Goal: Task Accomplishment & Management: Manage account settings

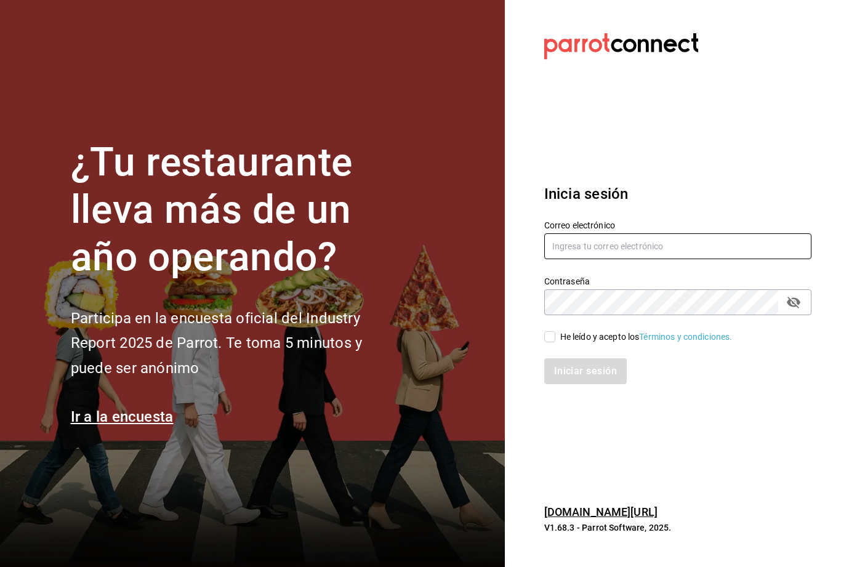
click at [682, 259] on input "text" at bounding box center [677, 246] width 267 height 26
type input "[EMAIL_ADDRESS][DOMAIN_NAME]"
click at [551, 342] on input "He leído y acepto los Términos y condiciones." at bounding box center [549, 336] width 11 height 11
checkbox input "true"
click at [594, 384] on button "Iniciar sesión" at bounding box center [586, 371] width 84 height 26
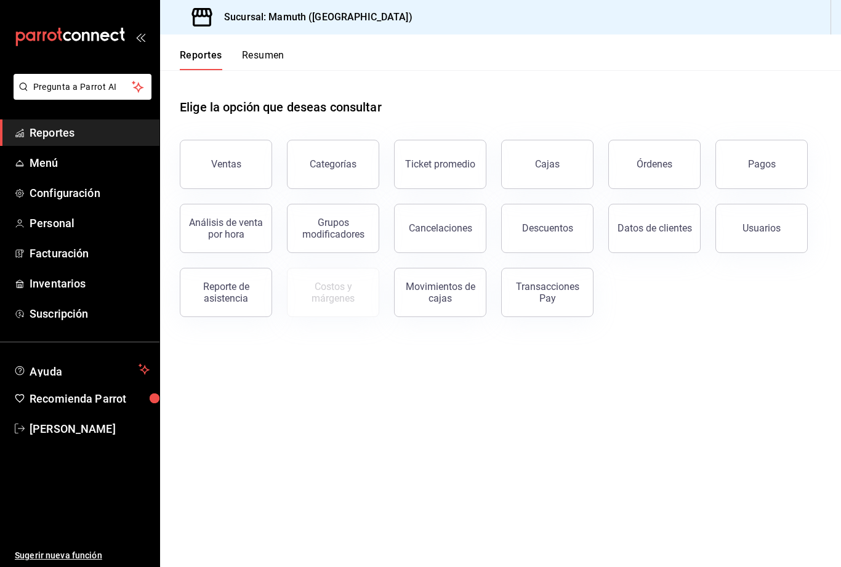
click at [87, 173] on link "Menú" at bounding box center [79, 163] width 159 height 26
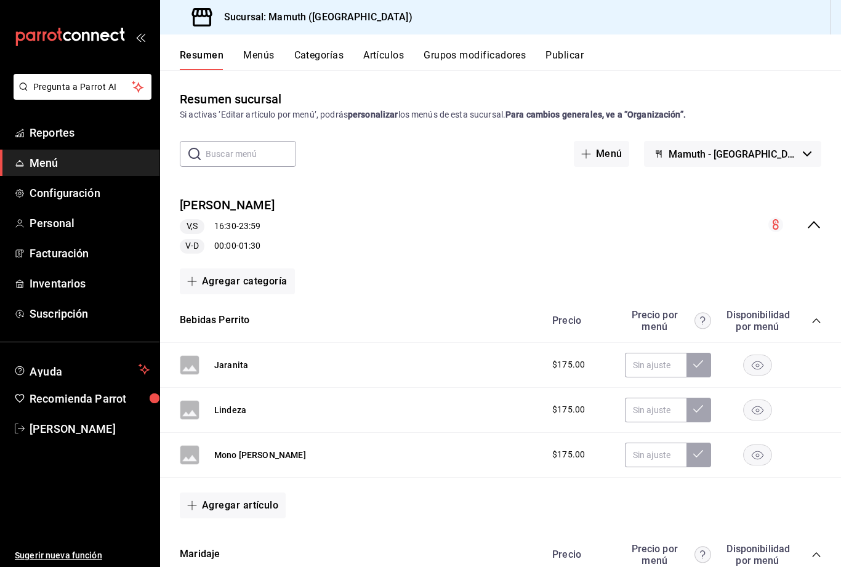
click at [824, 222] on div "[PERSON_NAME],S 16:30 - 23:59 V-D 00:00 - 01:30" at bounding box center [500, 224] width 681 height 77
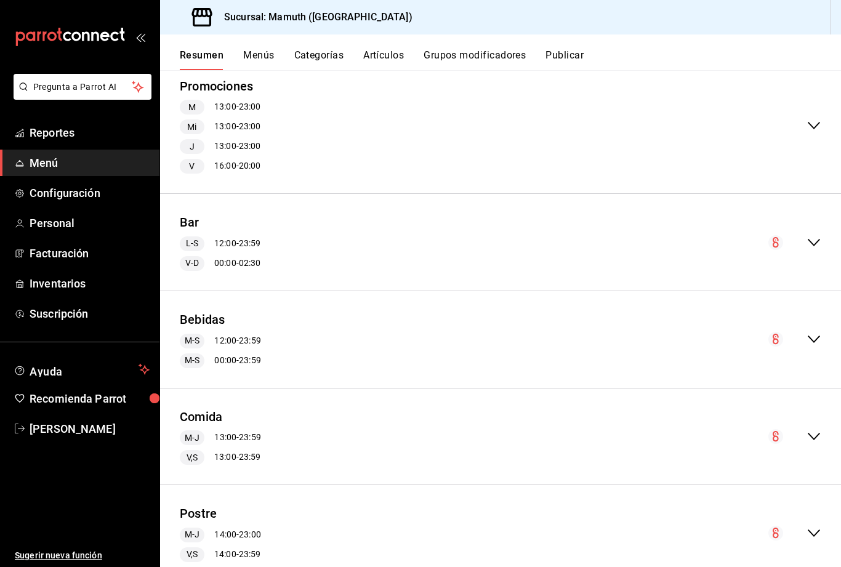
scroll to position [369, 0]
click at [812, 436] on icon "collapse-menu-row" at bounding box center [813, 437] width 12 height 7
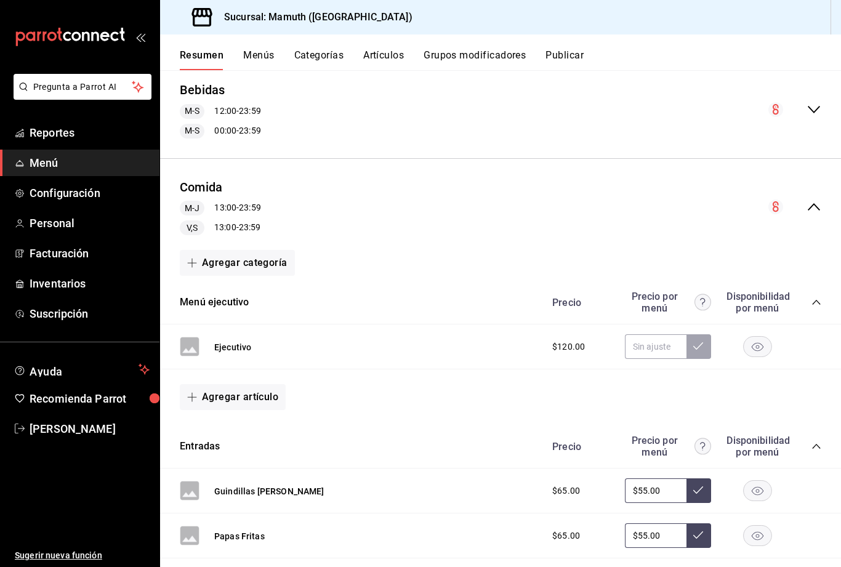
scroll to position [601, 0]
click at [819, 206] on icon "collapse-menu-row" at bounding box center [813, 206] width 15 height 15
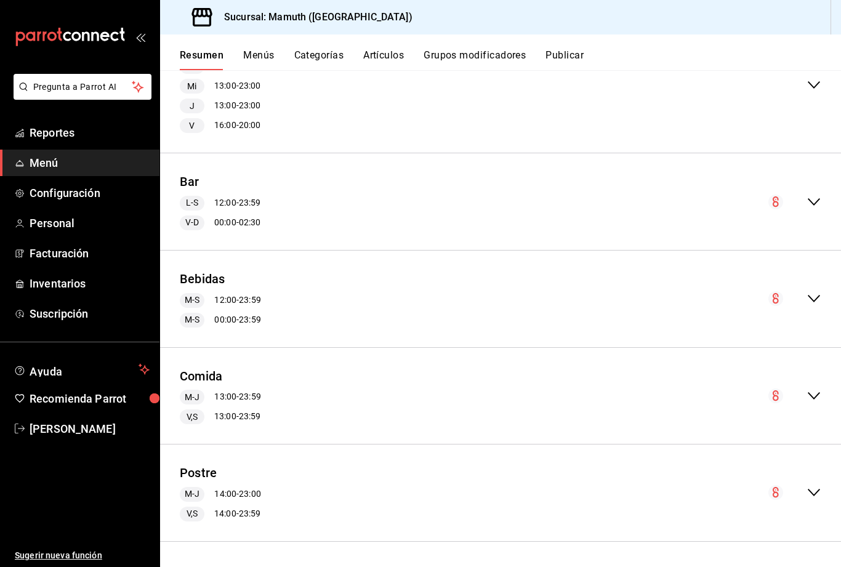
scroll to position [369, 0]
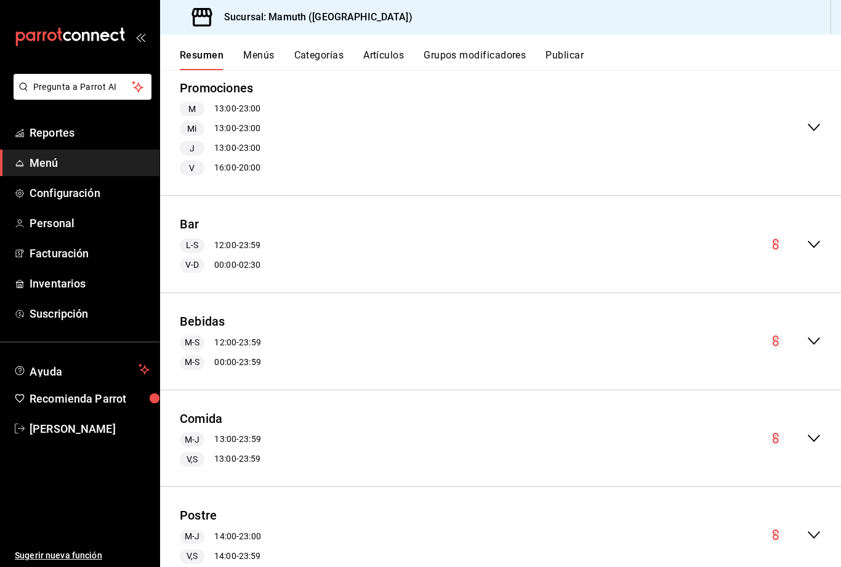
click at [270, 417] on div "Comida [PERSON_NAME] 13:00 - 23:59 V,S 13:00 - 23:59" at bounding box center [500, 438] width 681 height 77
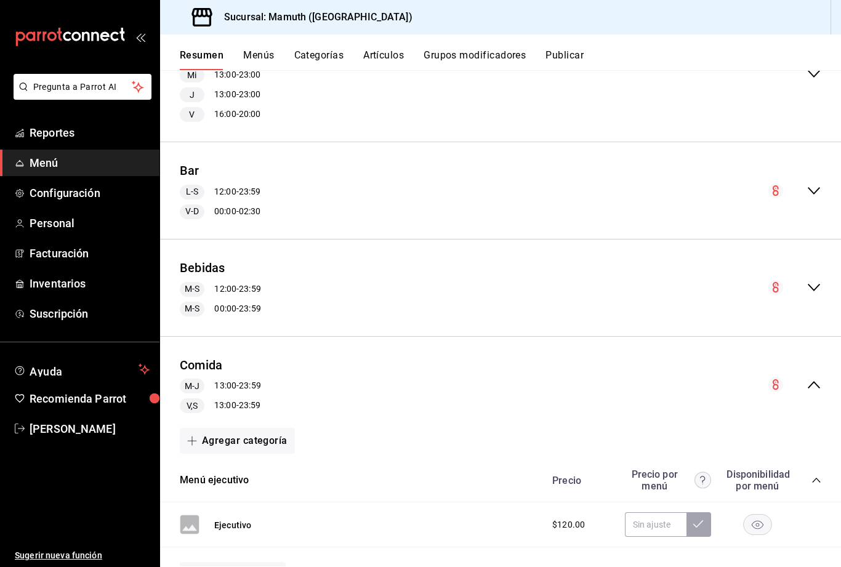
scroll to position [437, 0]
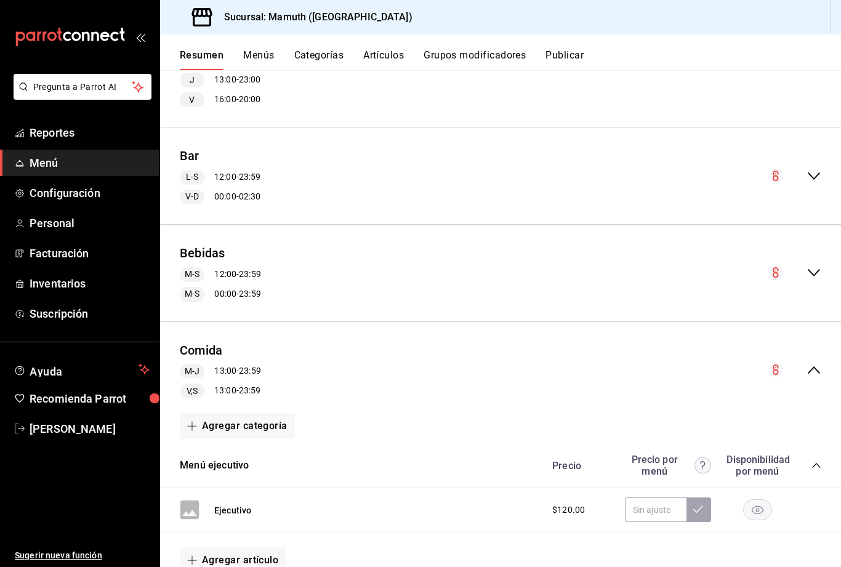
click at [785, 368] on div "collapse-menu-row" at bounding box center [794, 369] width 53 height 15
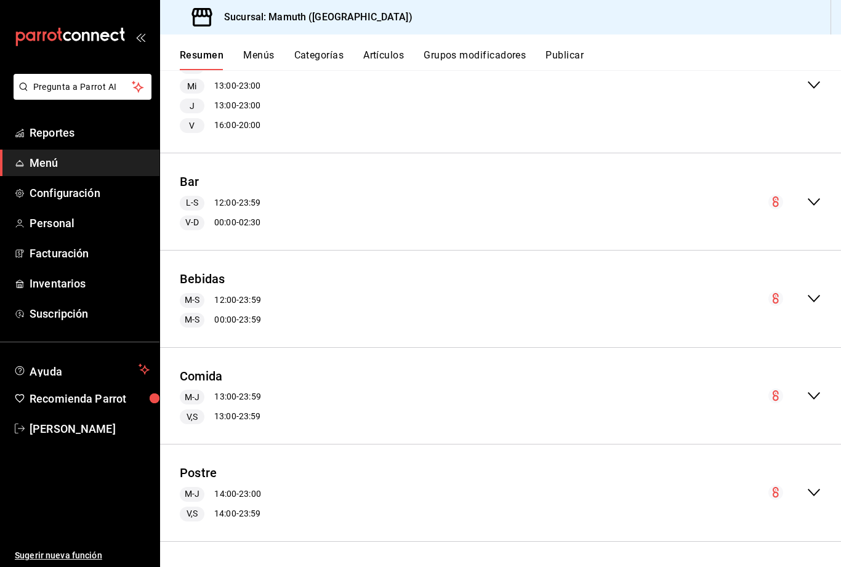
scroll to position [369, 0]
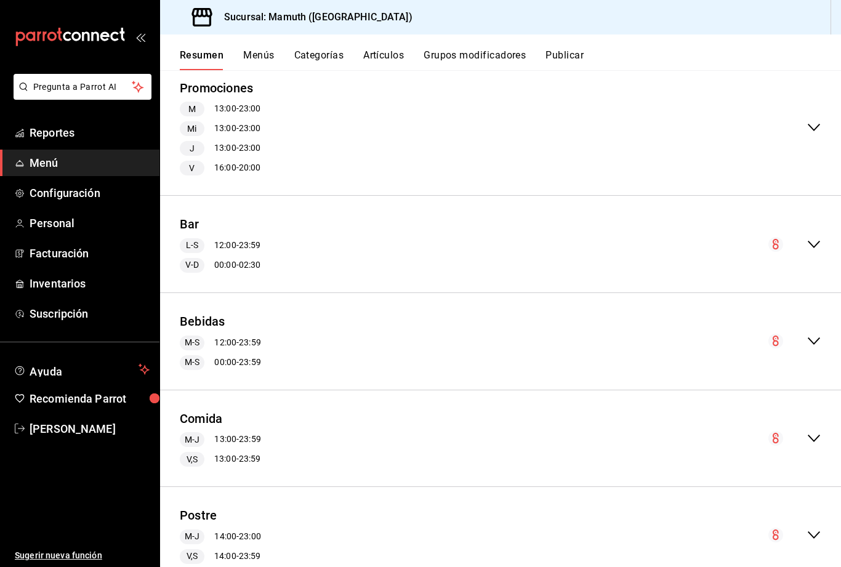
click at [247, 433] on div "[PERSON_NAME] 13:00 - 23:59" at bounding box center [220, 439] width 81 height 15
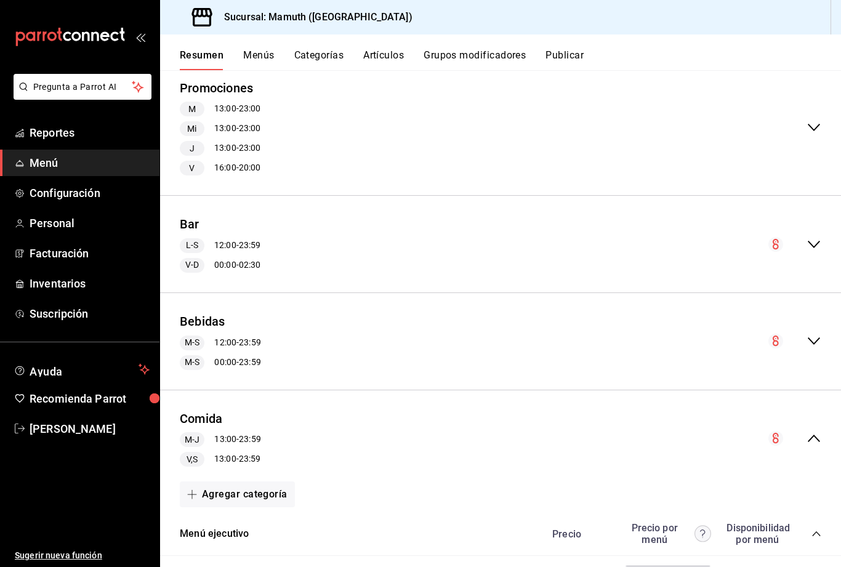
click at [225, 449] on div "[PERSON_NAME] 13:00 - 23:59 V,S 13:00 - 23:59" at bounding box center [220, 449] width 81 height 34
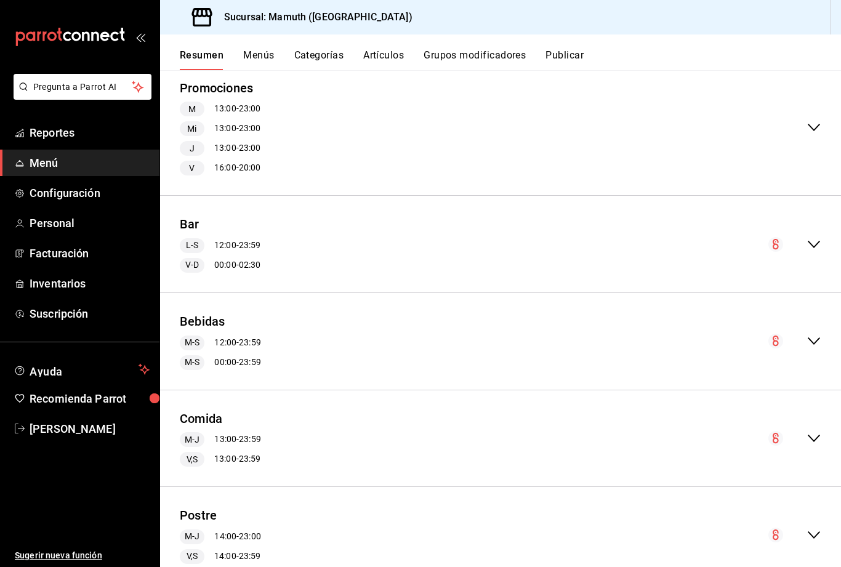
click at [255, 455] on div "V,S 13:00 - 23:59" at bounding box center [220, 459] width 81 height 15
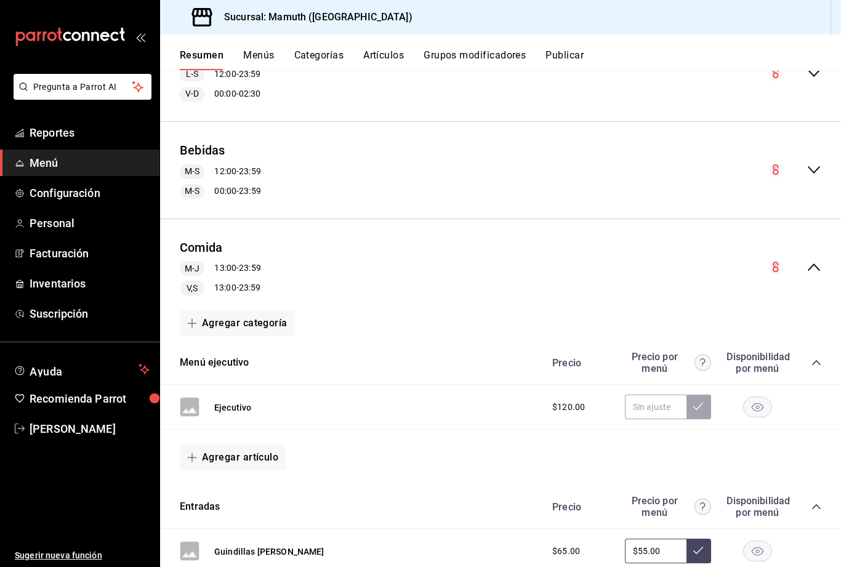
scroll to position [543, 0]
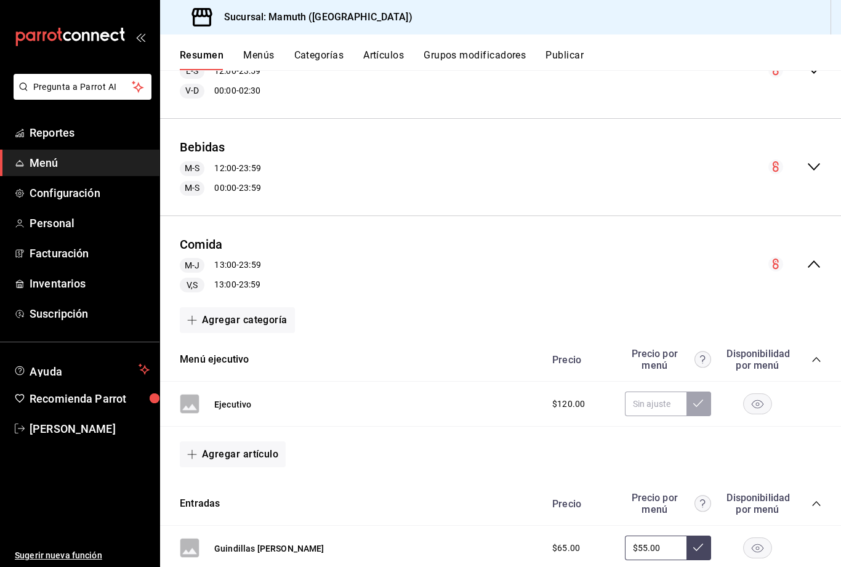
click at [251, 54] on button "Menús" at bounding box center [258, 59] width 31 height 21
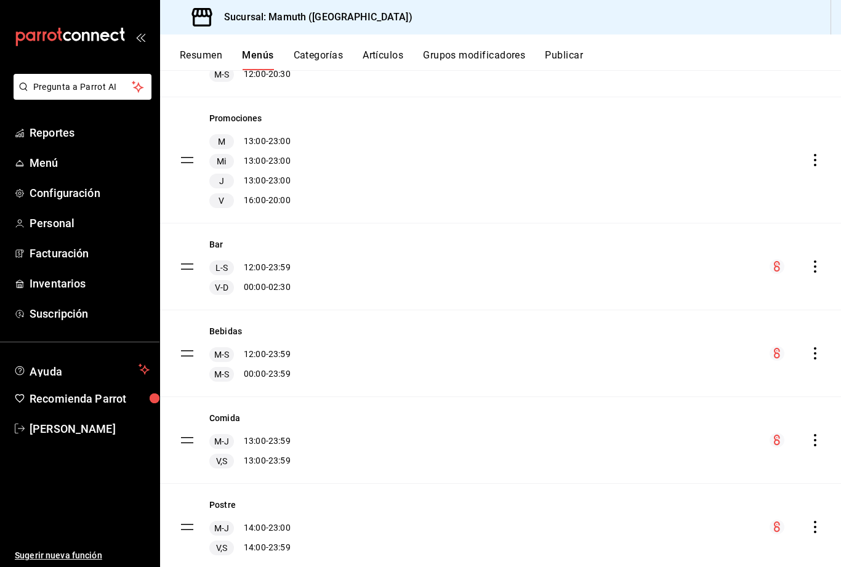
scroll to position [300, 0]
click at [809, 445] on icon "actions" at bounding box center [815, 440] width 12 height 12
click at [665, 437] on span "Editar" at bounding box center [717, 433] width 150 height 13
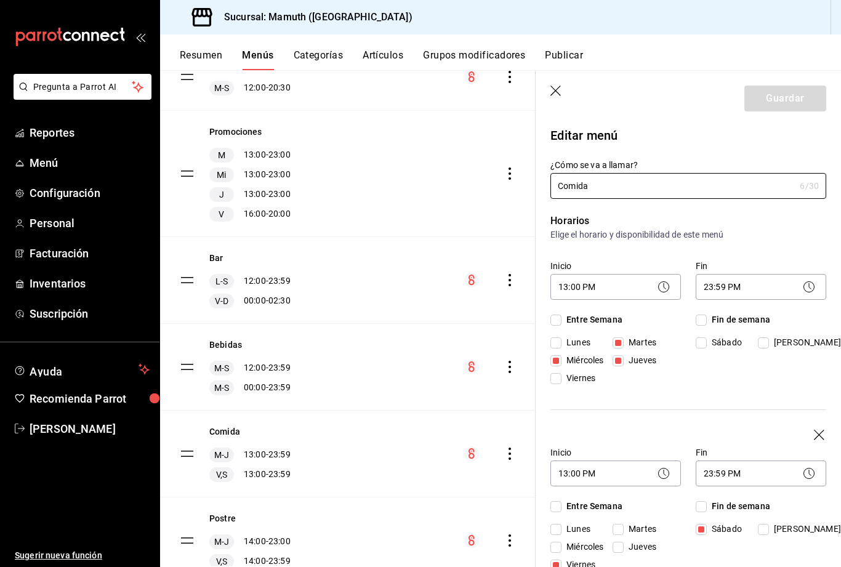
click at [809, 290] on icon at bounding box center [808, 286] width 15 height 15
click at [737, 289] on body "Pregunta a Parrot AI Reportes Menú Configuración Personal Facturación Inventari…" at bounding box center [420, 283] width 841 height 567
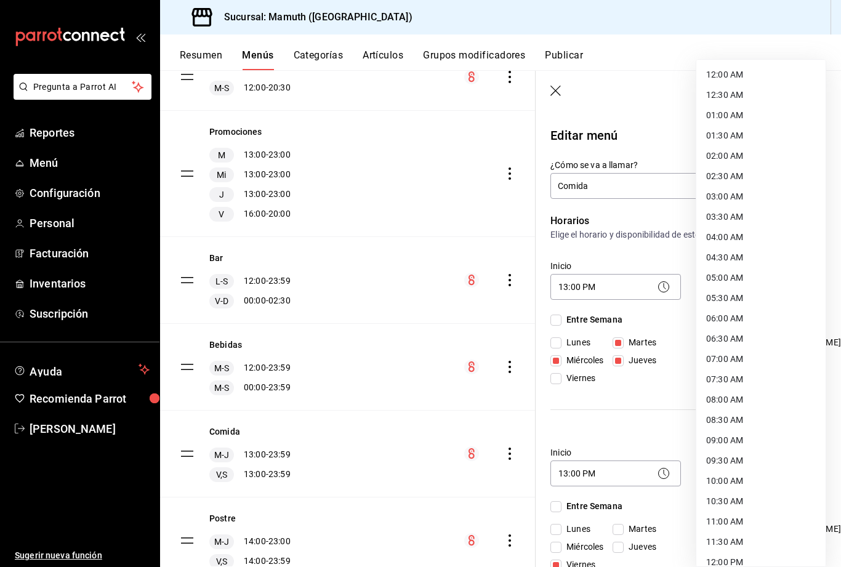
click at [737, 95] on li "12:30 AM" at bounding box center [760, 95] width 129 height 20
type input "00:30"
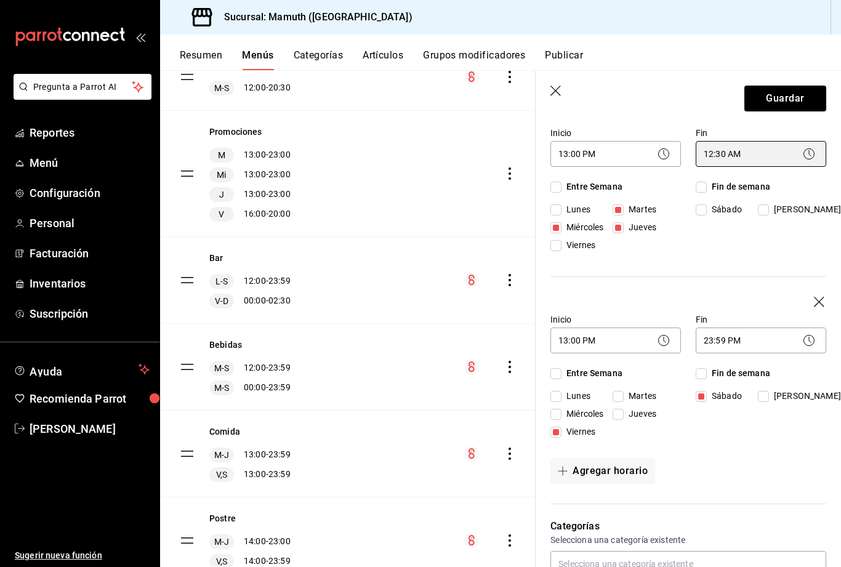
scroll to position [138, 0]
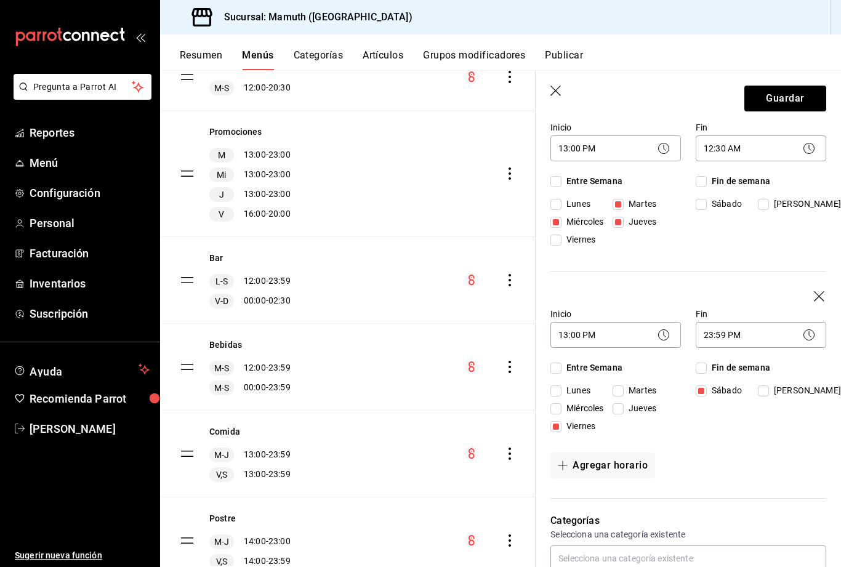
click at [766, 342] on body "Pregunta a Parrot AI Reportes Menú Configuración Personal Facturación Inventari…" at bounding box center [420, 283] width 841 height 567
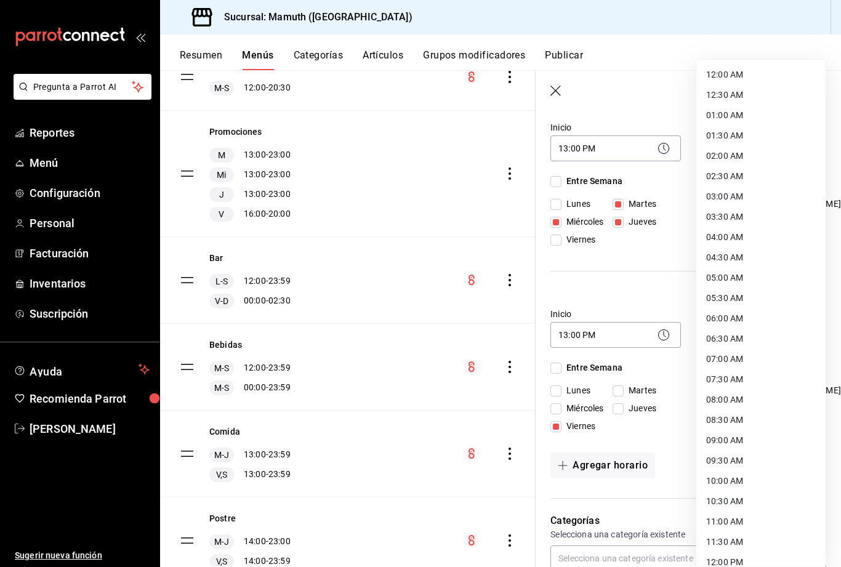
scroll to position [0, 0]
click at [735, 87] on li "12:30 AM" at bounding box center [760, 95] width 129 height 20
type input "00:30"
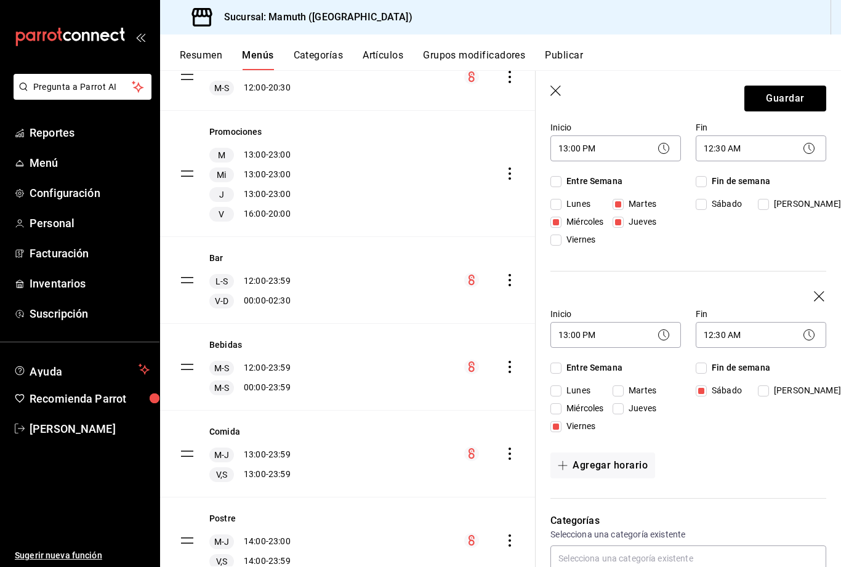
click at [769, 391] on input "[PERSON_NAME]" at bounding box center [762, 390] width 11 height 11
checkbox input "true"
click at [799, 143] on body "Pregunta a Parrot AI Reportes Menú Configuración Personal Facturación Inventari…" at bounding box center [420, 283] width 841 height 567
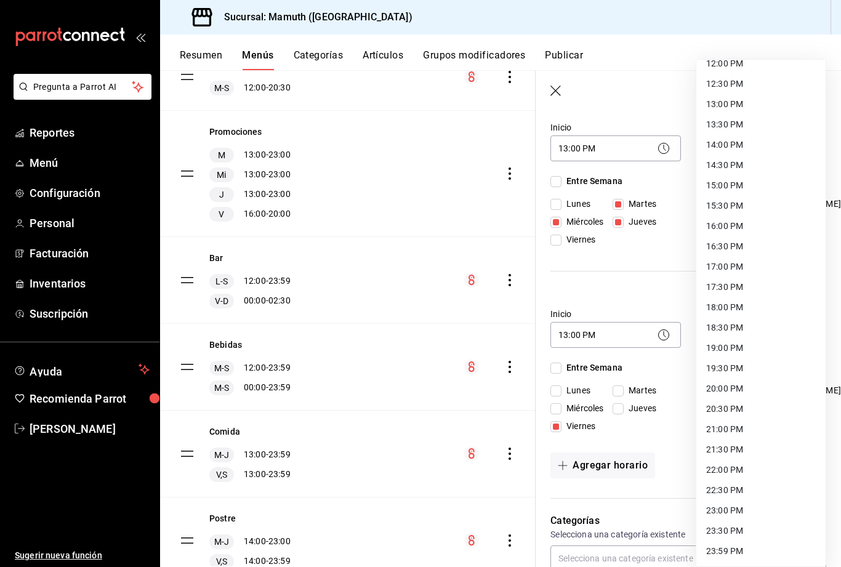
scroll to position [498, 0]
click at [724, 508] on li "23:00 PM" at bounding box center [760, 510] width 129 height 20
type input "23:00"
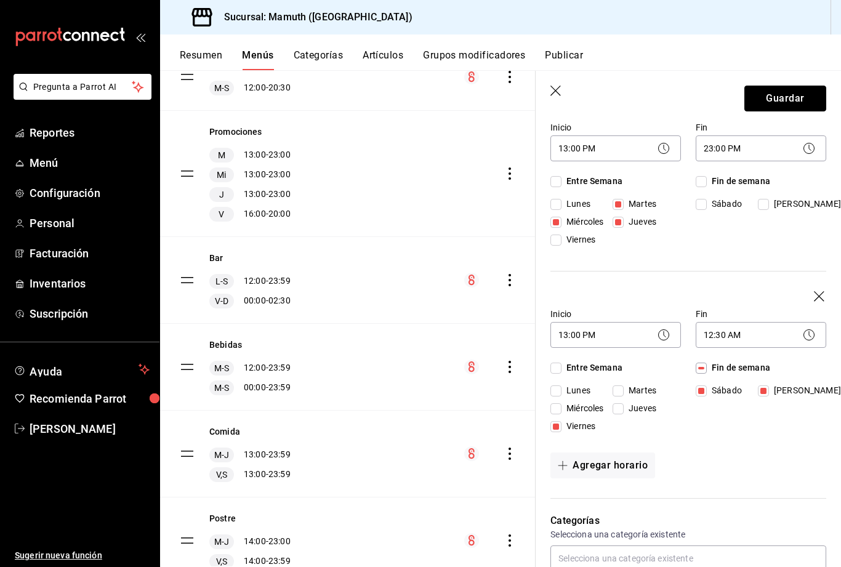
click at [789, 100] on button "Guardar" at bounding box center [785, 99] width 82 height 26
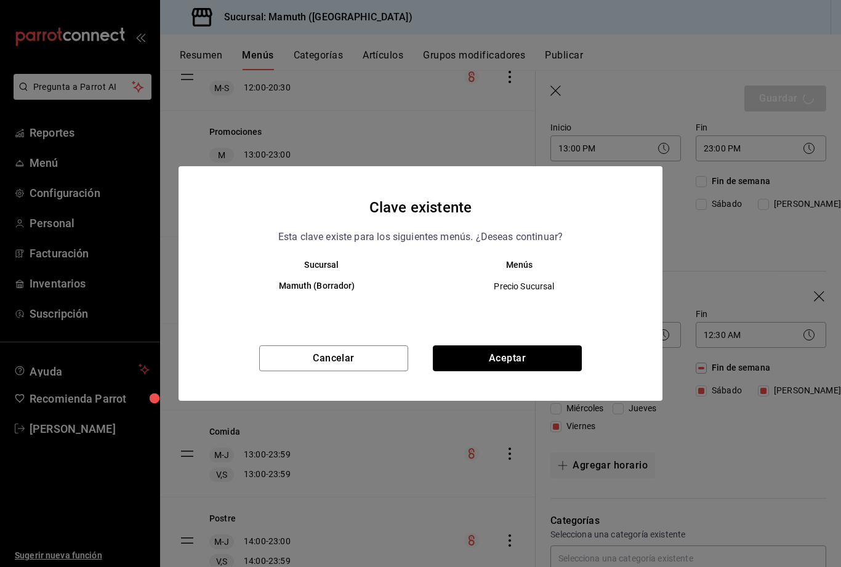
click at [522, 354] on button "Aceptar" at bounding box center [507, 358] width 149 height 26
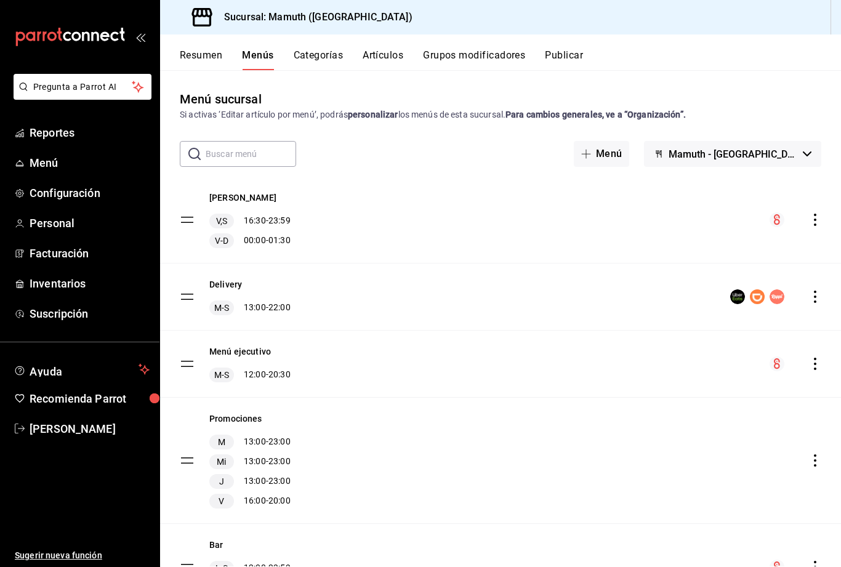
click at [574, 58] on button "Publicar" at bounding box center [564, 59] width 38 height 21
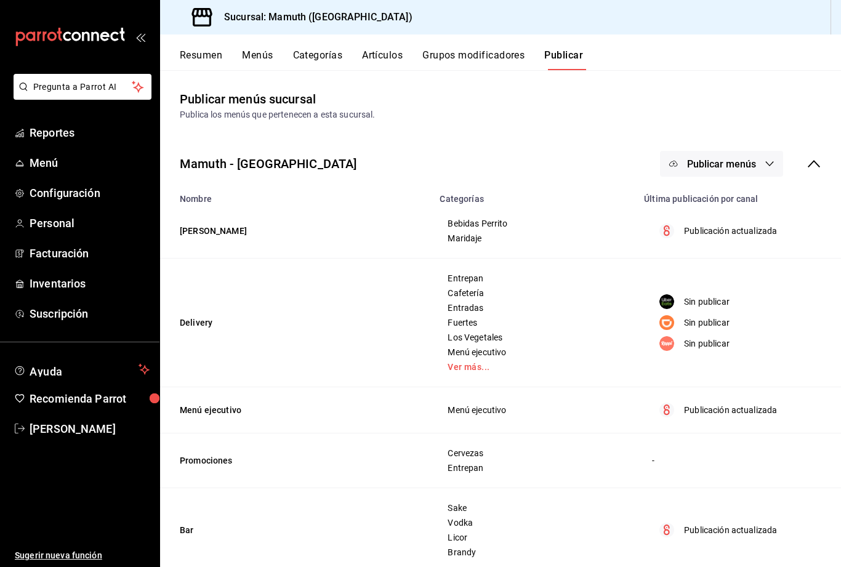
click at [768, 161] on icon "button" at bounding box center [769, 164] width 10 height 10
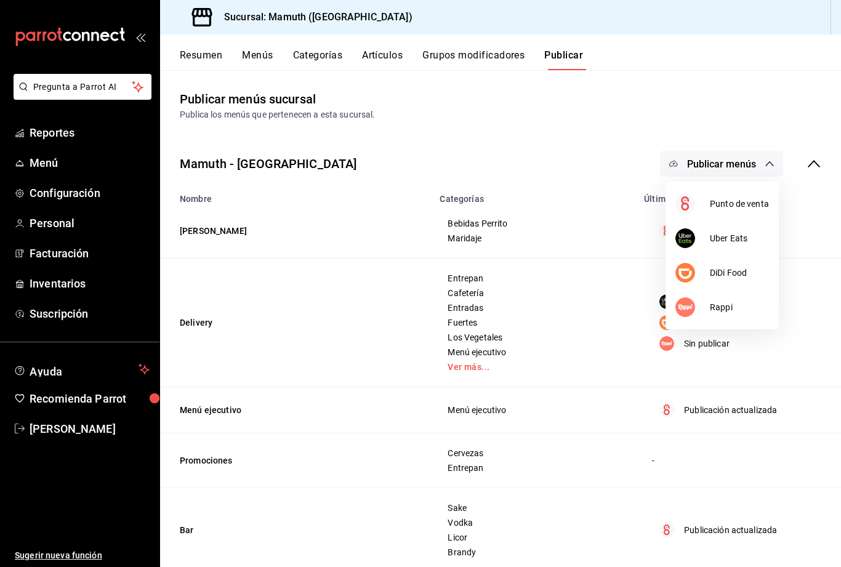
click at [738, 212] on li "Punto de venta" at bounding box center [721, 203] width 113 height 34
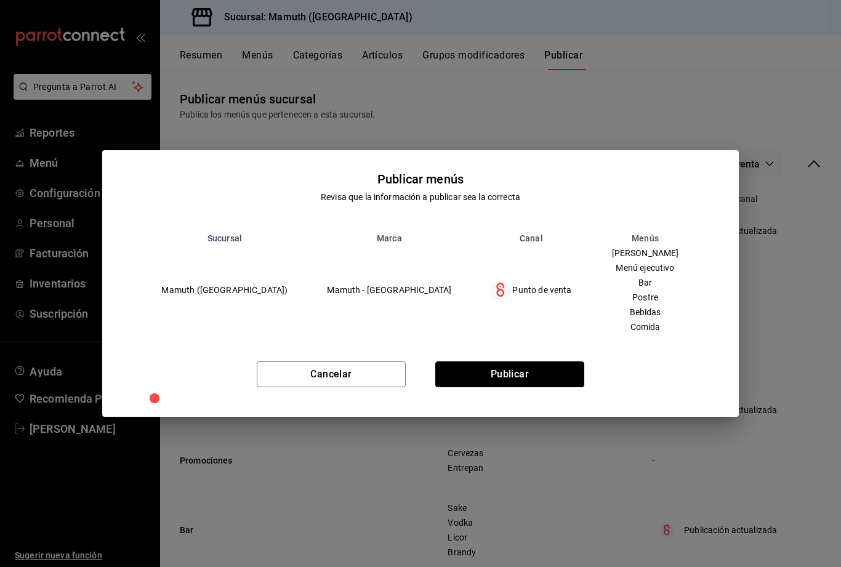
click at [537, 372] on button "Publicar" at bounding box center [509, 374] width 149 height 26
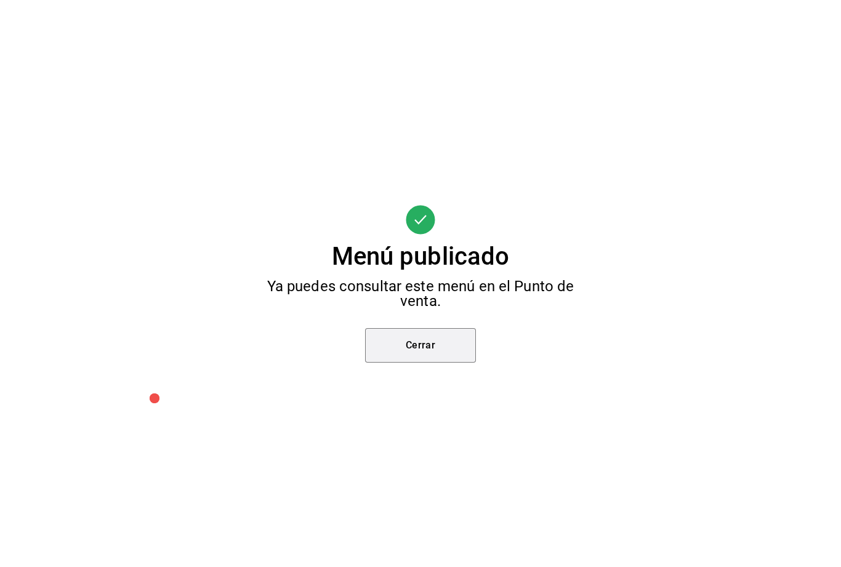
click at [422, 351] on button "Cerrar" at bounding box center [420, 345] width 111 height 34
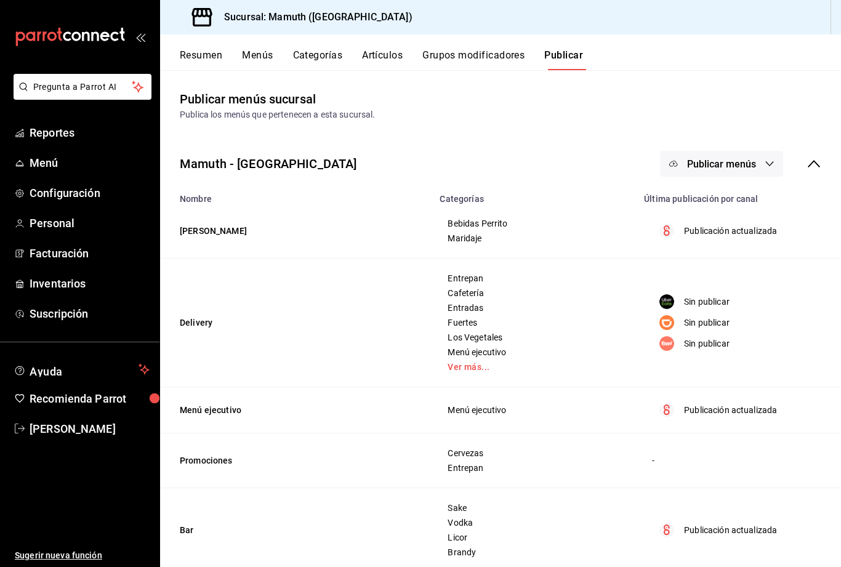
click at [388, 60] on button "Artículos" at bounding box center [382, 59] width 41 height 21
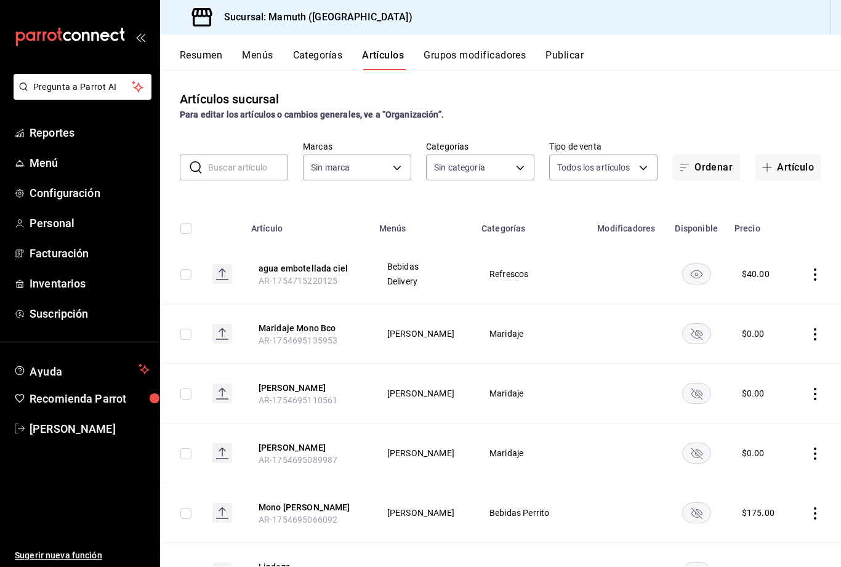
type input "f1bb6157-6a37-46fd-b908-fd0c3bf6e21b"
type input "0fde0ade-df01-49d3-ad7a-33c47a67e4ab,6188b655-2fbe-4380-bdec-5546ff496334,a5710…"
click at [789, 170] on button "Artículo" at bounding box center [787, 167] width 66 height 26
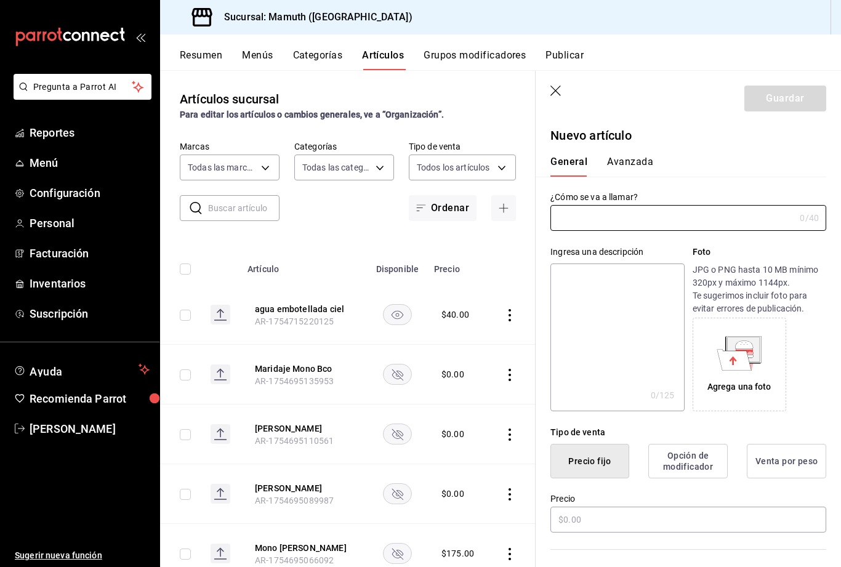
type input "AR-1755925561814"
click at [589, 215] on input "text" at bounding box center [672, 218] width 244 height 25
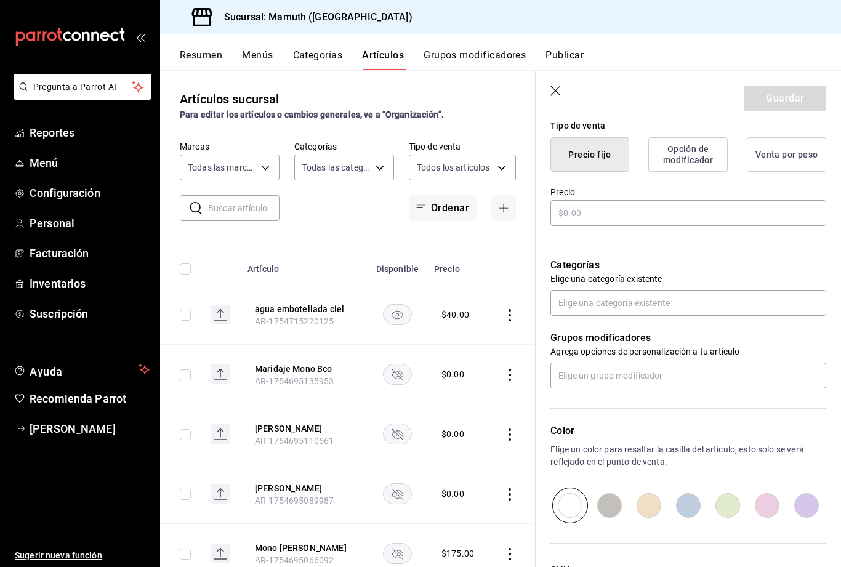
scroll to position [307, 0]
type input "Whalebone vino [PERSON_NAME]"
click at [614, 211] on input "text" at bounding box center [688, 212] width 276 height 26
click at [599, 213] on input "text" at bounding box center [688, 212] width 276 height 26
type input "$165.00"
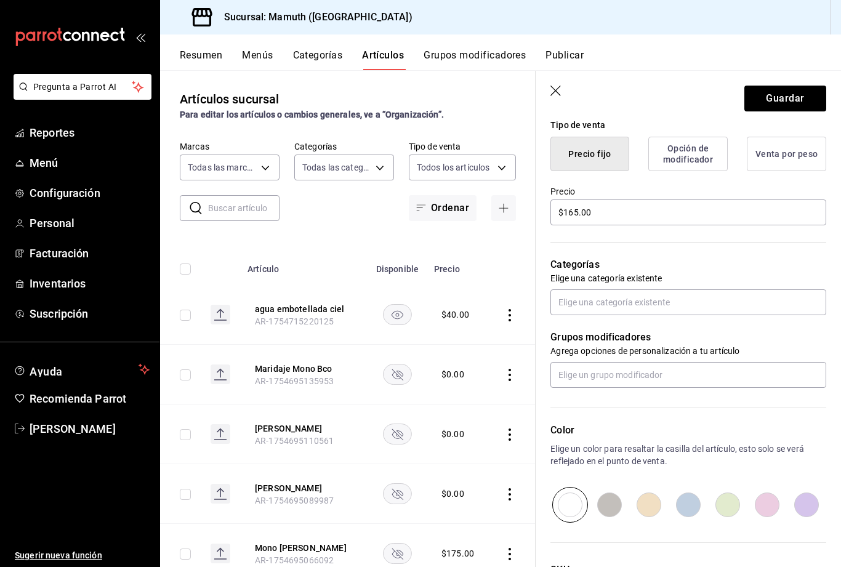
click at [696, 109] on header "Guardar" at bounding box center [687, 96] width 305 height 50
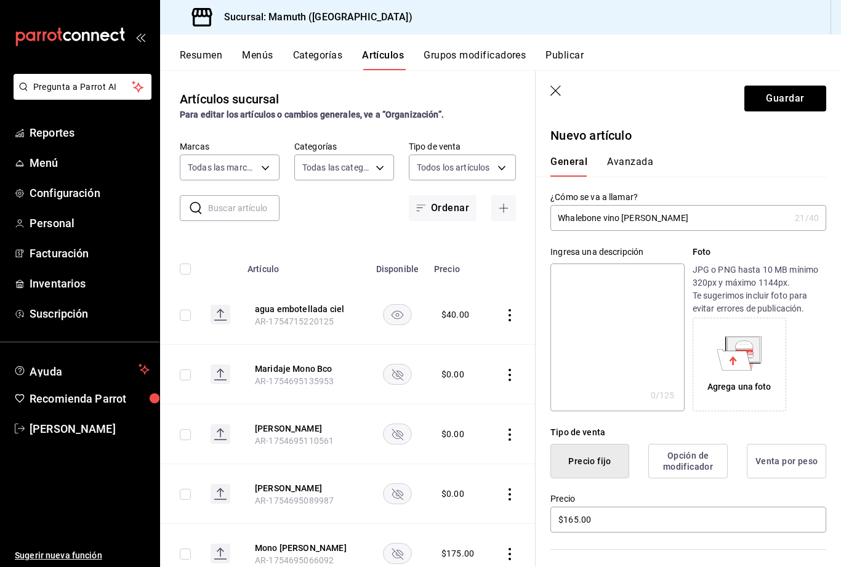
scroll to position [0, 0]
click at [703, 218] on input "Whalebone vino [PERSON_NAME]" at bounding box center [669, 218] width 239 height 25
type input "Whalebone copa"
click at [728, 155] on div "General [PERSON_NAME]" at bounding box center [680, 161] width 290 height 32
click at [801, 102] on button "Guardar" at bounding box center [785, 99] width 82 height 26
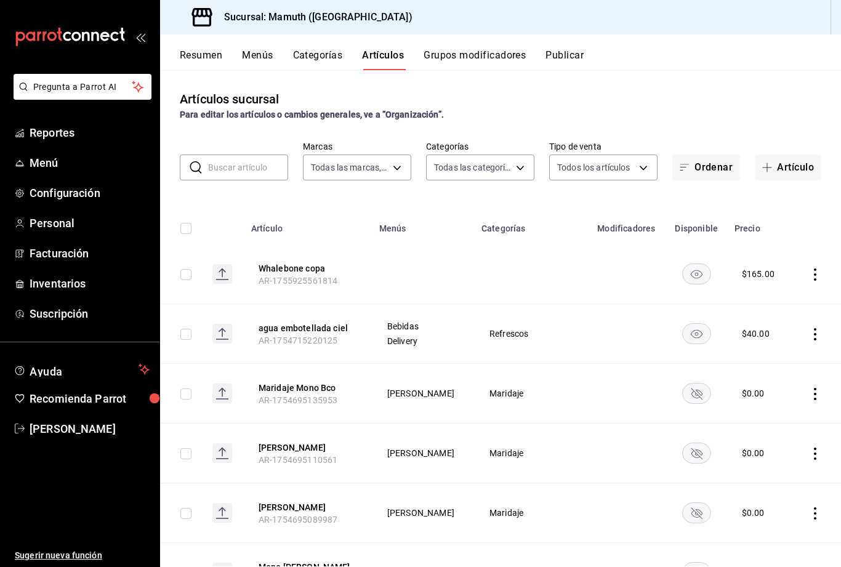
click at [817, 279] on icon "actions" at bounding box center [815, 274] width 12 height 12
click at [777, 305] on span "Editar" at bounding box center [778, 302] width 32 height 13
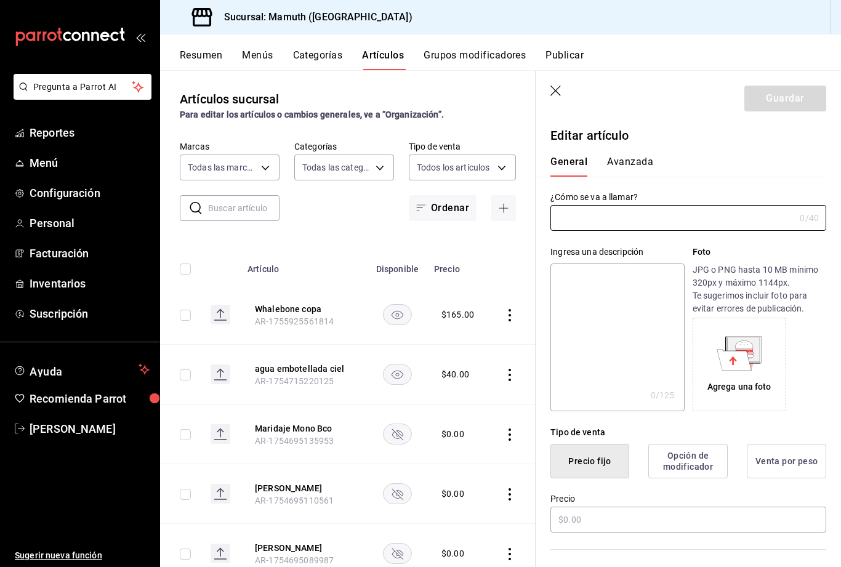
type input "Whalebone copa"
type input "$165.00"
type input "AR-1755925561814"
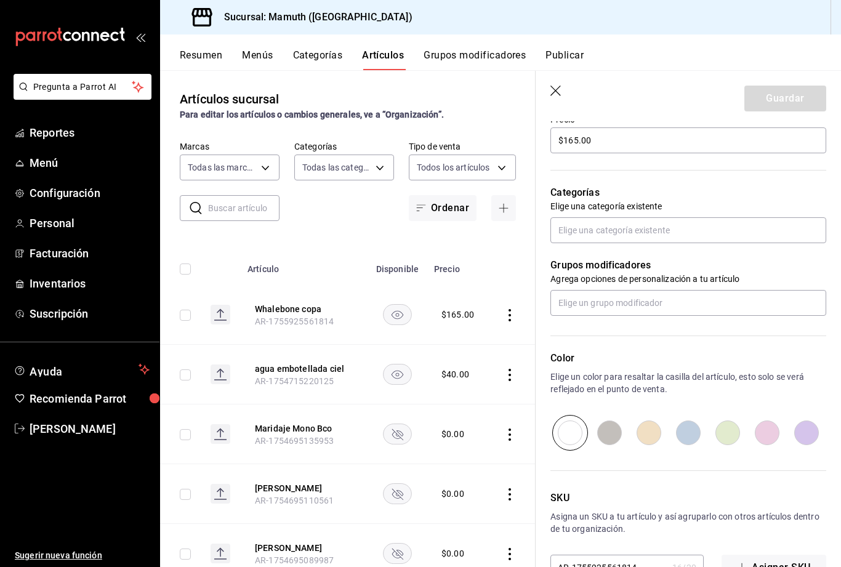
scroll to position [378, 0]
click at [699, 233] on input "text" at bounding box center [688, 231] width 276 height 26
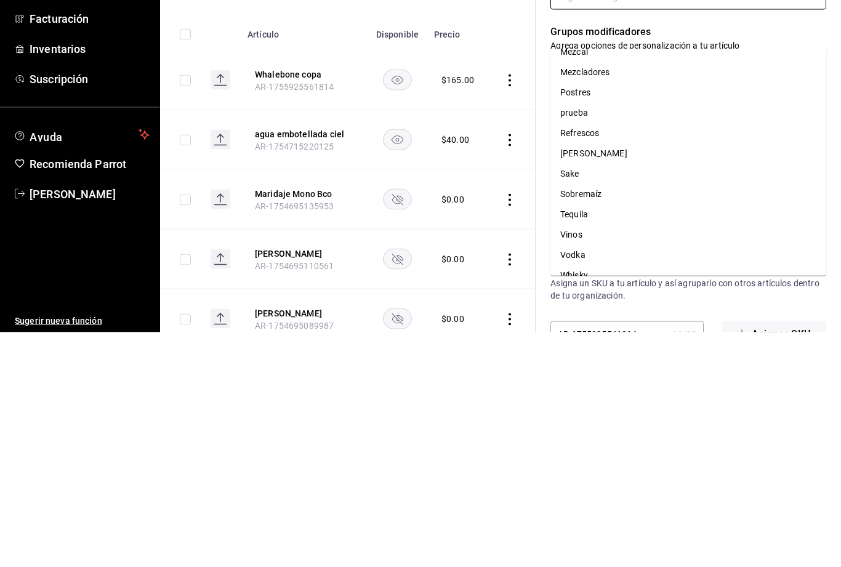
scroll to position [316, 0]
click at [578, 460] on li "Vinos" at bounding box center [688, 470] width 276 height 20
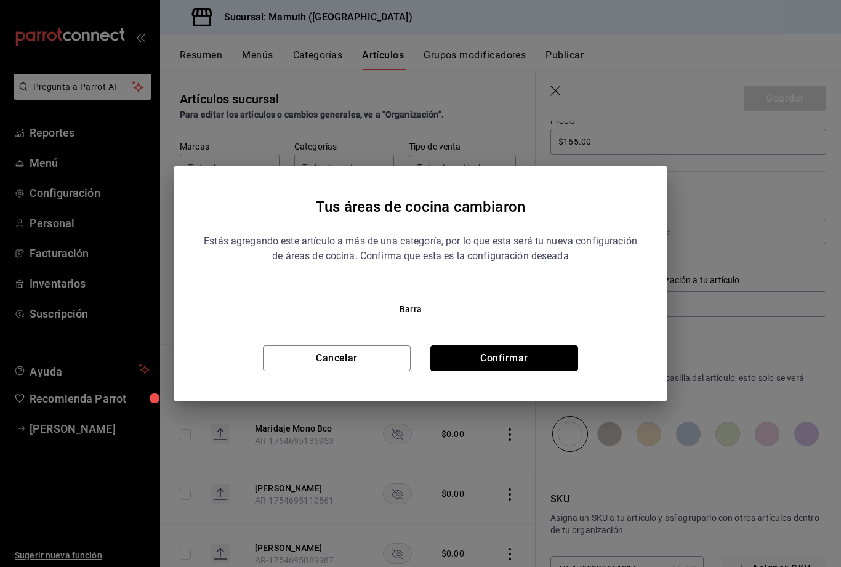
click at [527, 359] on button "Confirmar" at bounding box center [504, 358] width 148 height 26
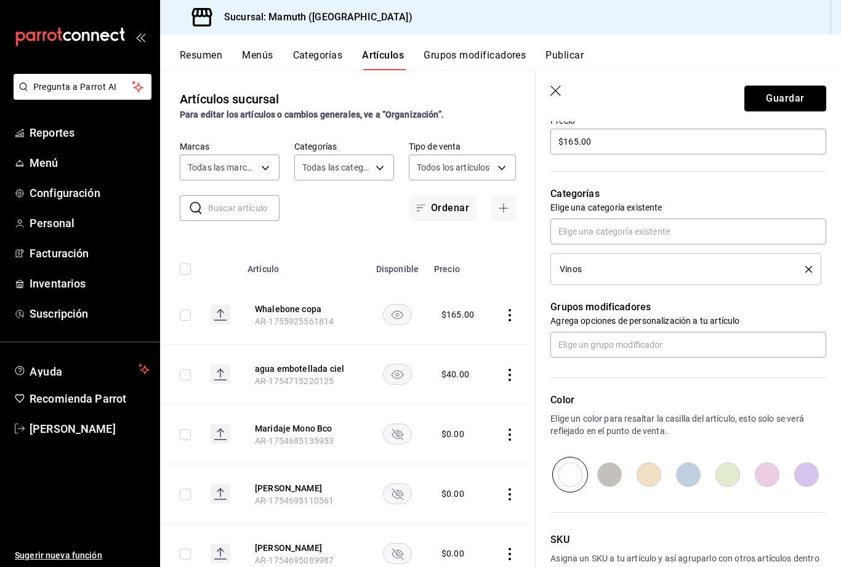
click at [800, 99] on button "Guardar" at bounding box center [785, 99] width 82 height 26
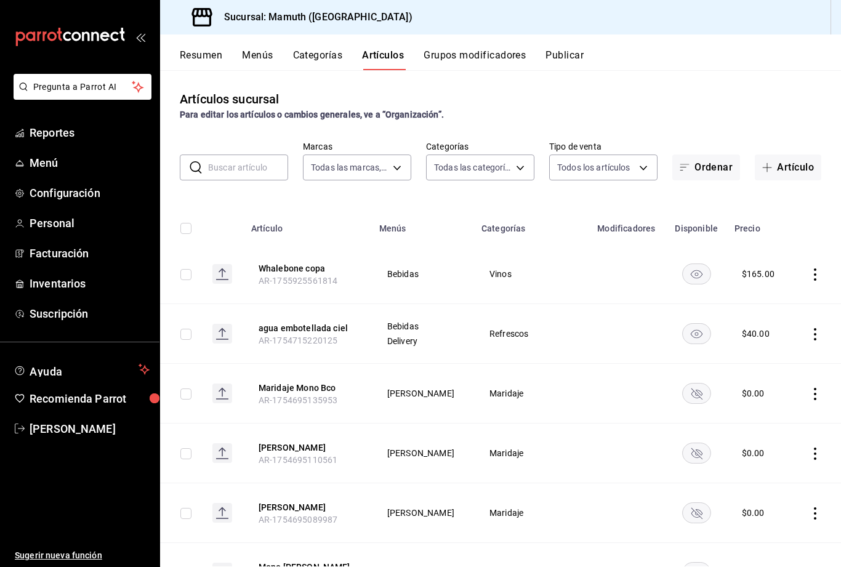
click at [380, 135] on body "Pregunta a Parrot AI Reportes Menú Configuración Personal Facturación Inventari…" at bounding box center [420, 283] width 841 height 567
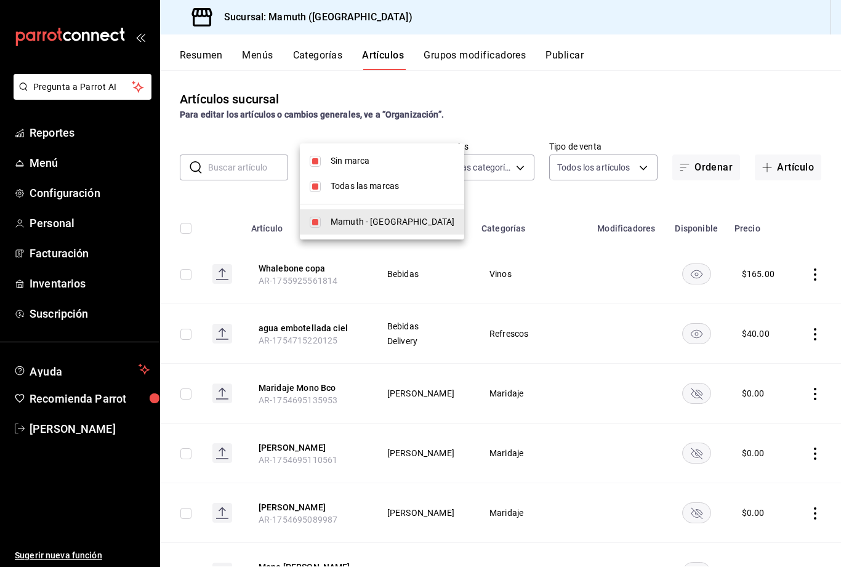
click at [54, 171] on div at bounding box center [420, 283] width 841 height 567
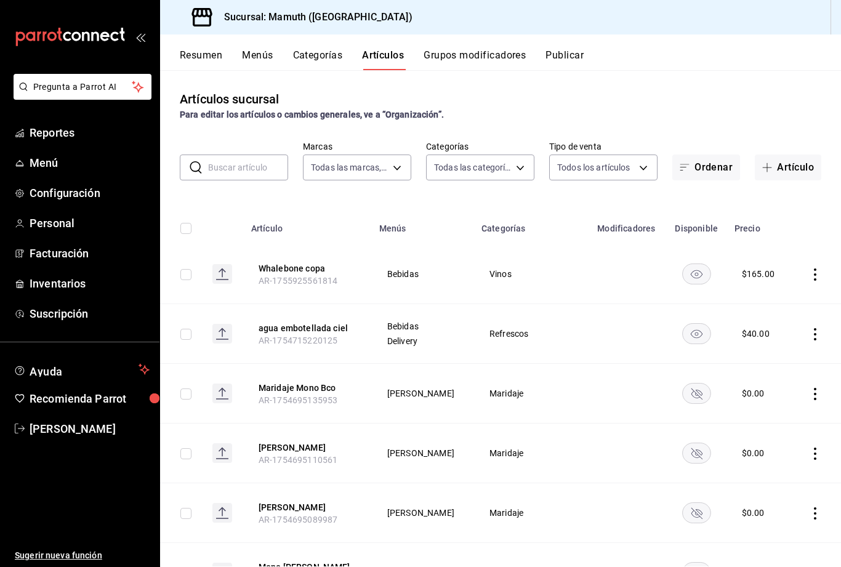
click at [58, 156] on span "Menú" at bounding box center [90, 162] width 120 height 17
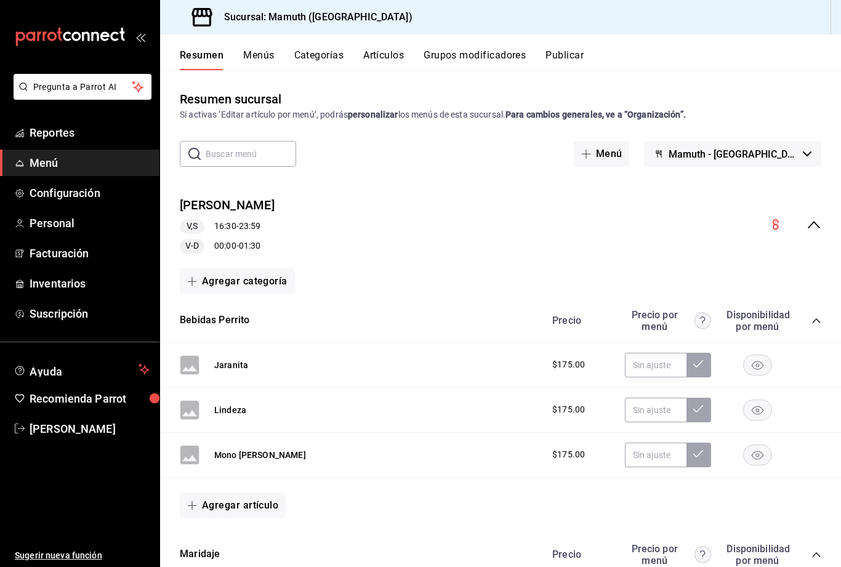
click at [805, 217] on div "collapse-menu-row" at bounding box center [794, 224] width 53 height 15
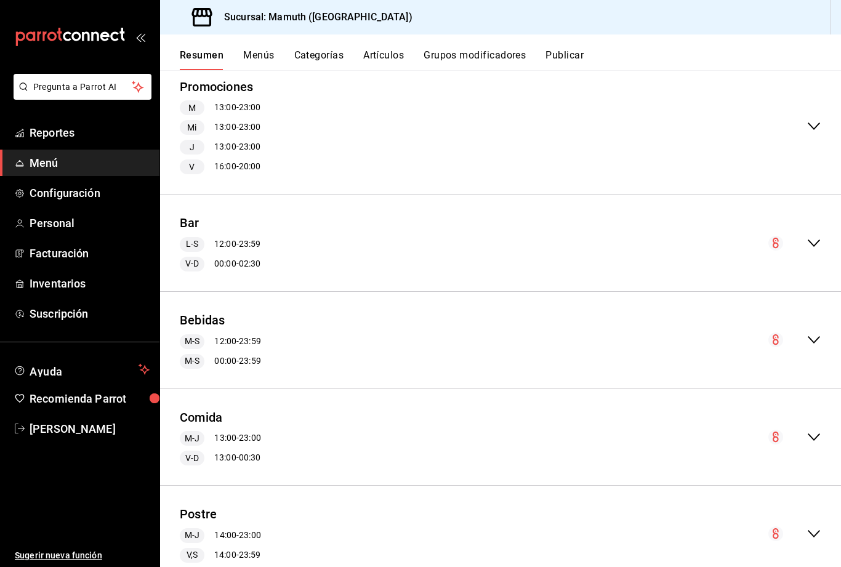
scroll to position [369, 0]
click at [302, 420] on div "Comida [PERSON_NAME] 13:00 - 23:00 V-D 13:00 - 00:30" at bounding box center [500, 438] width 681 height 77
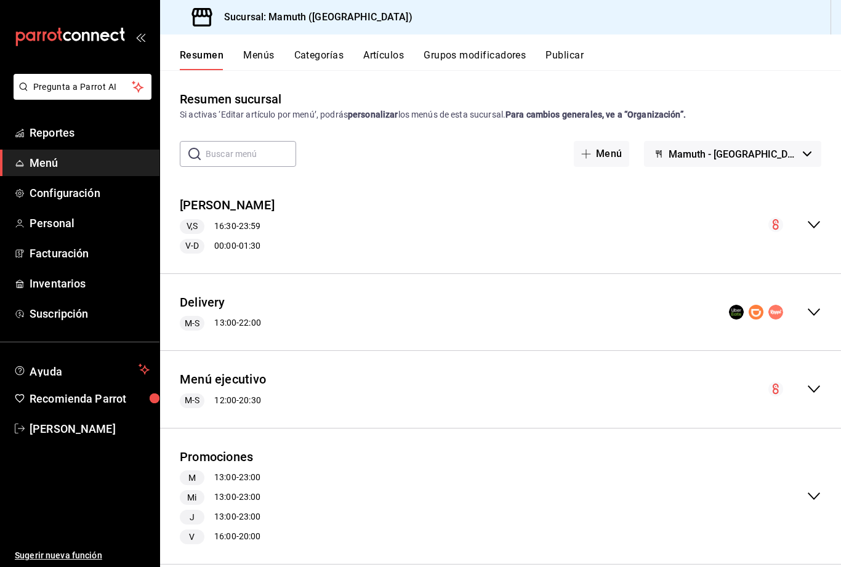
scroll to position [0, 0]
click at [46, 167] on span "Menú" at bounding box center [90, 162] width 120 height 17
click at [78, 157] on span "Menú" at bounding box center [90, 162] width 120 height 17
click at [86, 161] on span "Menú" at bounding box center [90, 162] width 120 height 17
click at [47, 166] on span "Menú" at bounding box center [90, 162] width 120 height 17
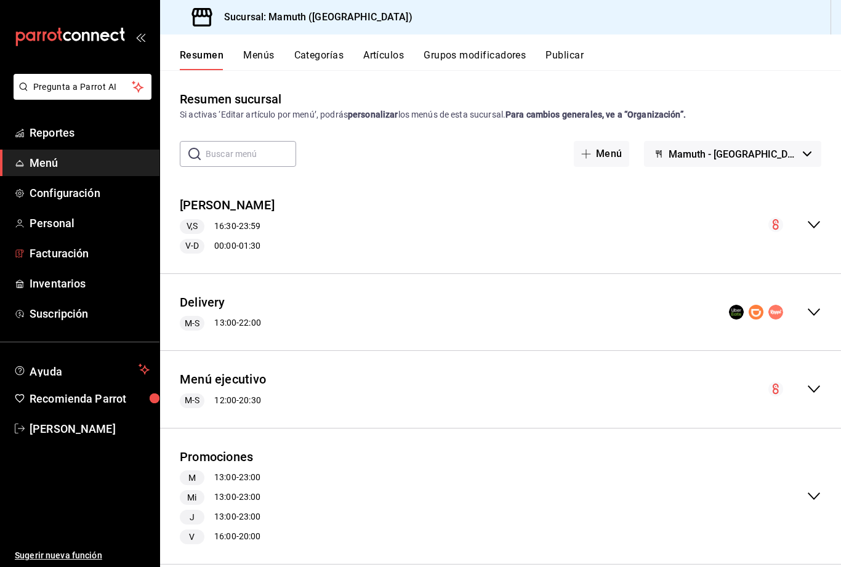
click at [60, 258] on span "Facturación" at bounding box center [90, 253] width 120 height 17
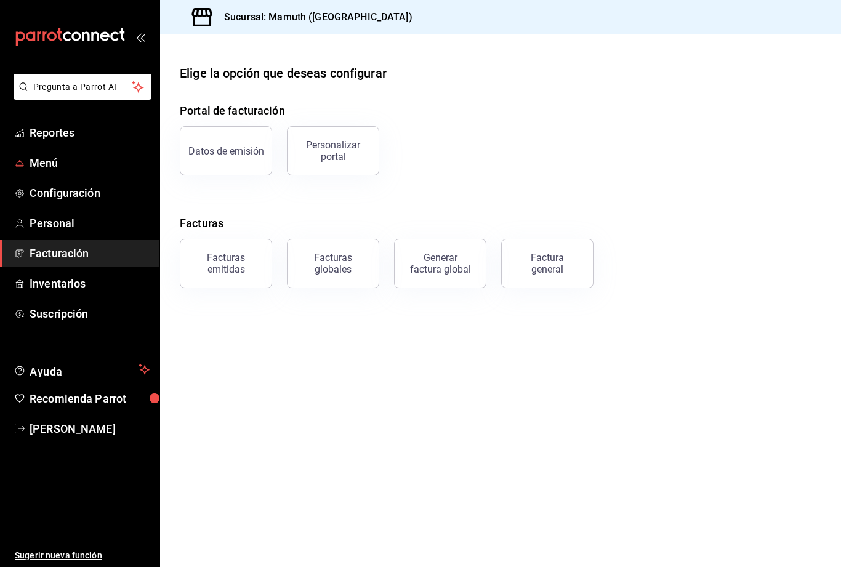
click at [41, 153] on link "Menú" at bounding box center [79, 163] width 159 height 26
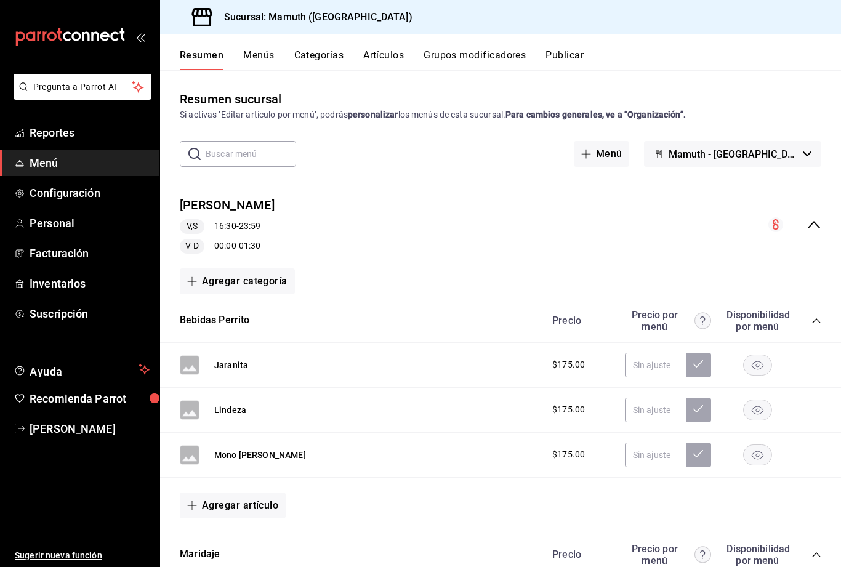
click at [261, 59] on button "Menús" at bounding box center [258, 59] width 31 height 21
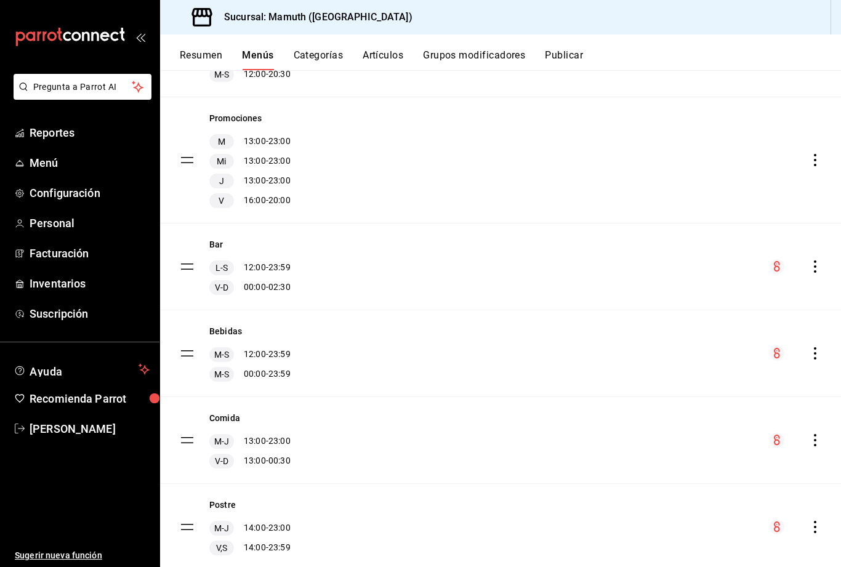
scroll to position [300, 0]
click at [817, 438] on icon "actions" at bounding box center [815, 440] width 12 height 12
click at [657, 434] on span "Editar" at bounding box center [717, 433] width 150 height 13
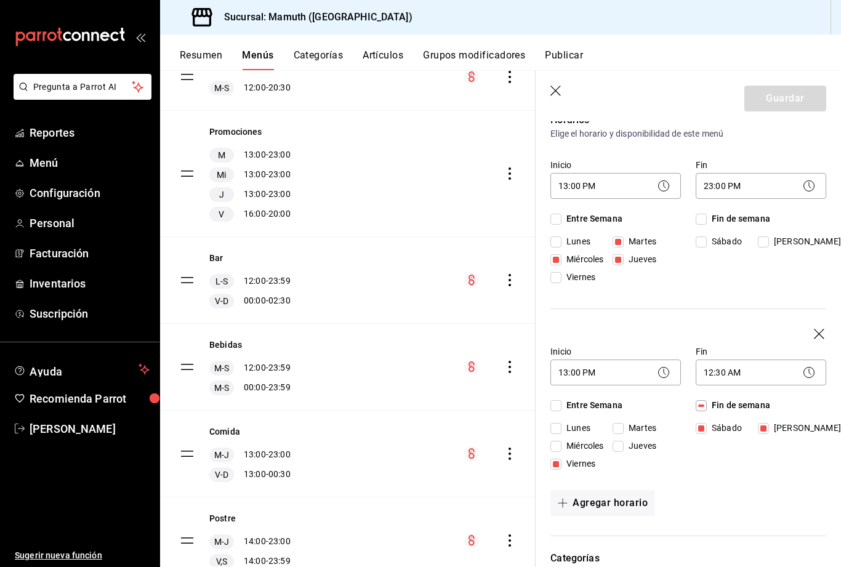
scroll to position [108, 0]
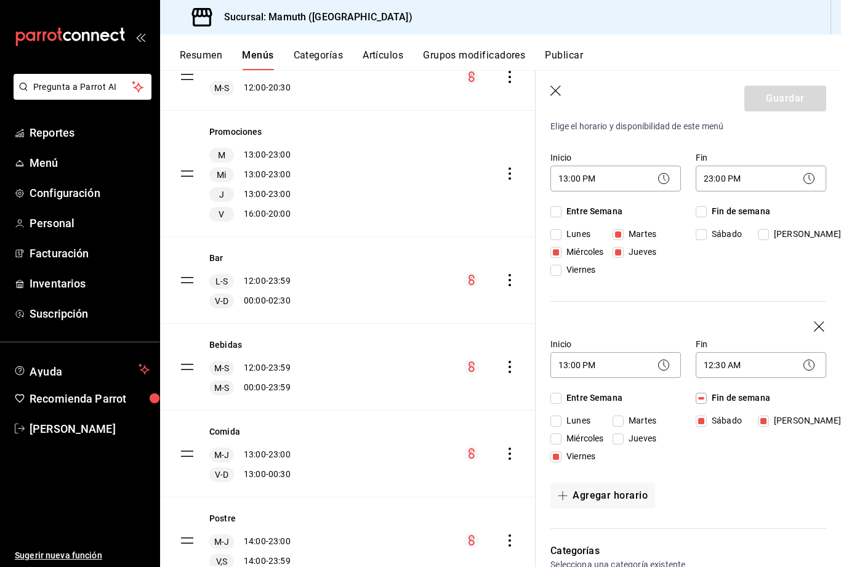
click at [650, 365] on body "Pregunta a Parrot AI Reportes Menú Configuración Personal Facturación Inventari…" at bounding box center [420, 283] width 841 height 567
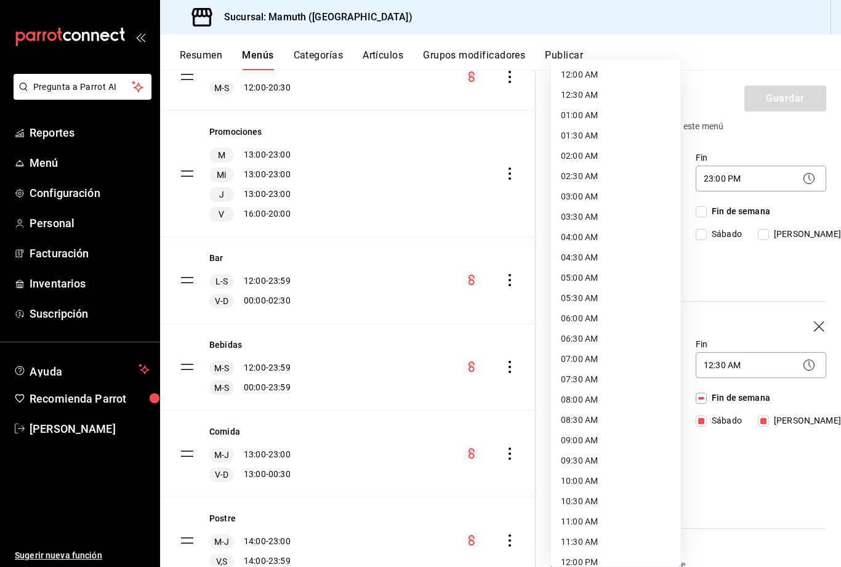
scroll to position [0, 0]
click at [606, 79] on li "12:00 AM" at bounding box center [615, 75] width 129 height 20
type input "00:00"
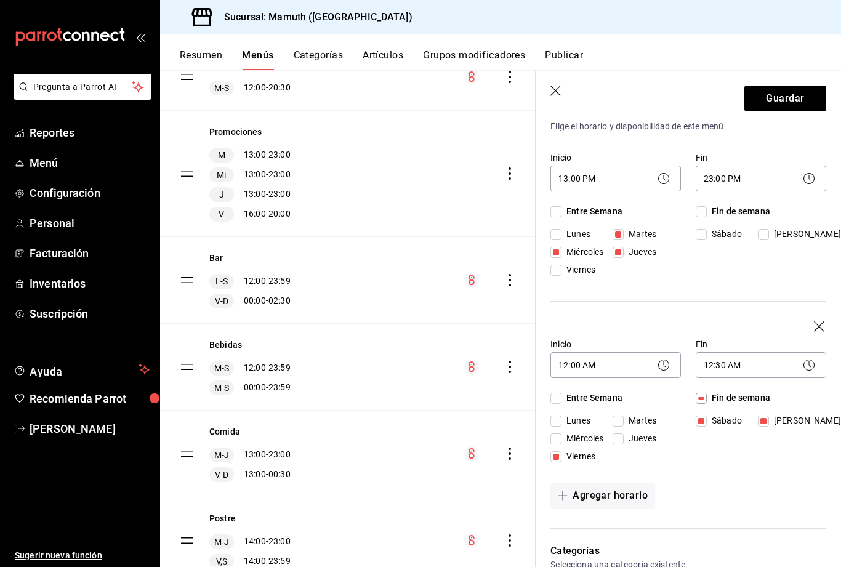
click at [786, 364] on body "Pregunta a Parrot AI Reportes Menú Configuración Personal Facturación Inventari…" at bounding box center [420, 283] width 841 height 567
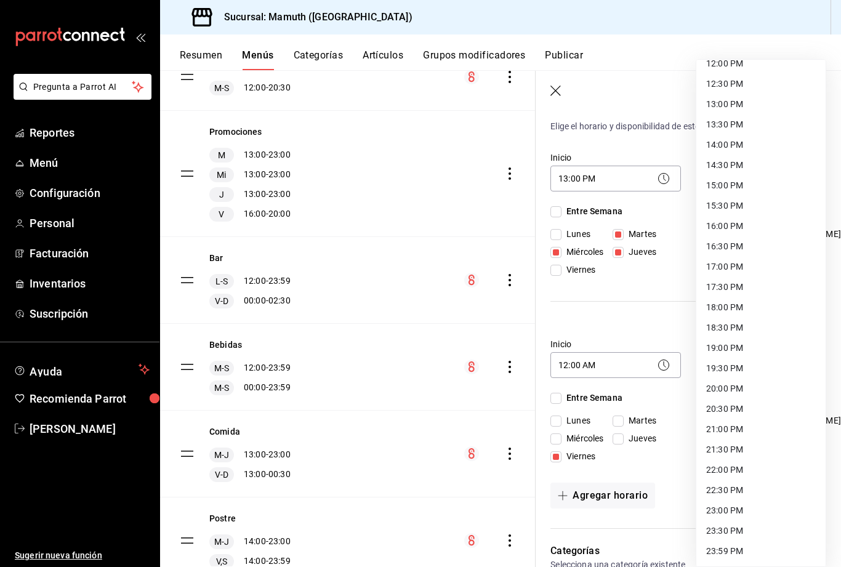
scroll to position [498, 0]
click at [733, 552] on li "23:59 PM" at bounding box center [760, 551] width 129 height 20
type input "23:59"
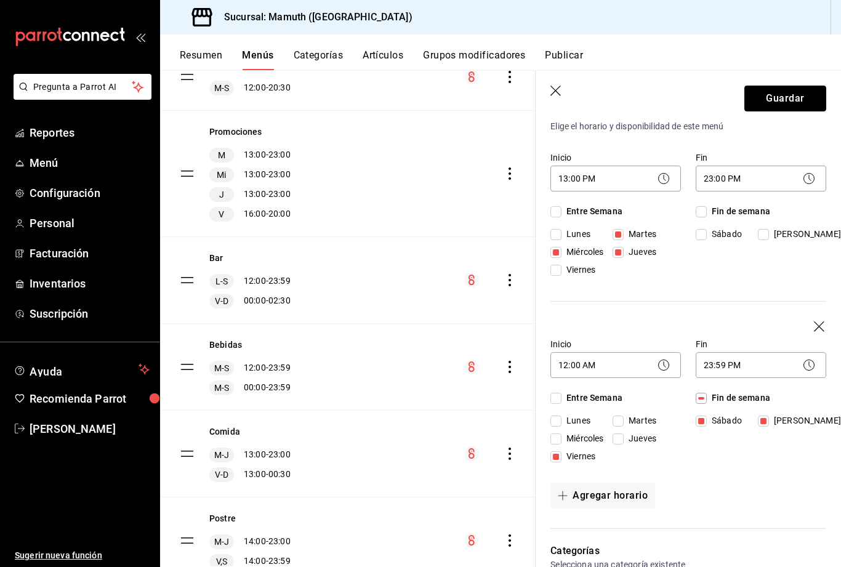
click at [787, 100] on button "Guardar" at bounding box center [785, 99] width 82 height 26
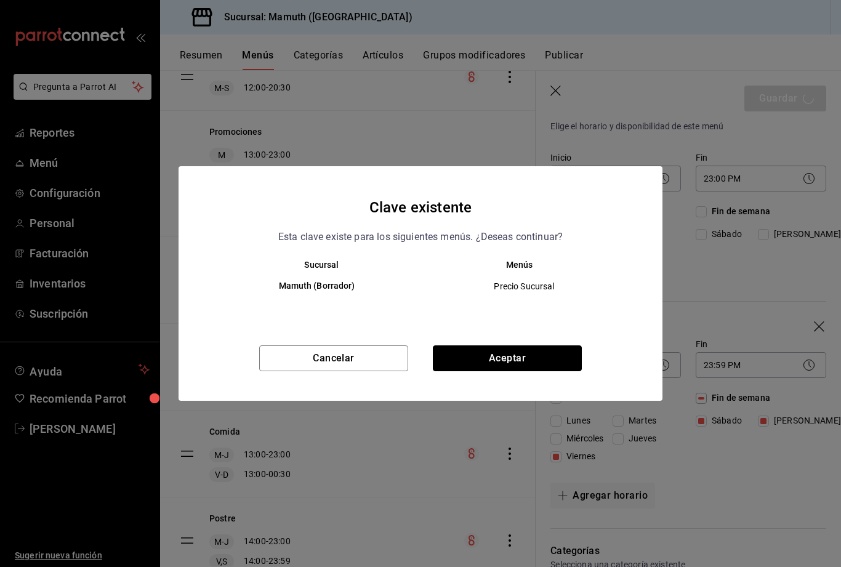
click at [515, 353] on button "Aceptar" at bounding box center [507, 358] width 149 height 26
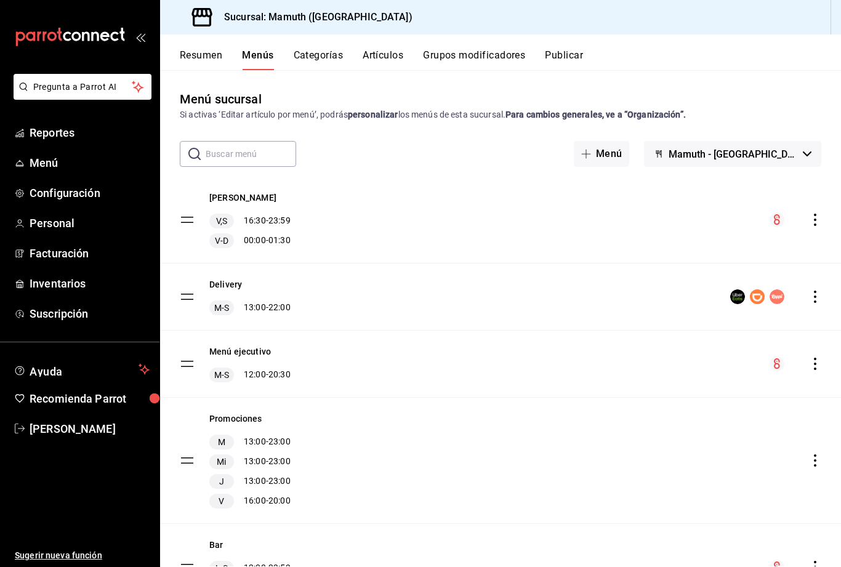
click at [583, 58] on button "Publicar" at bounding box center [564, 59] width 38 height 21
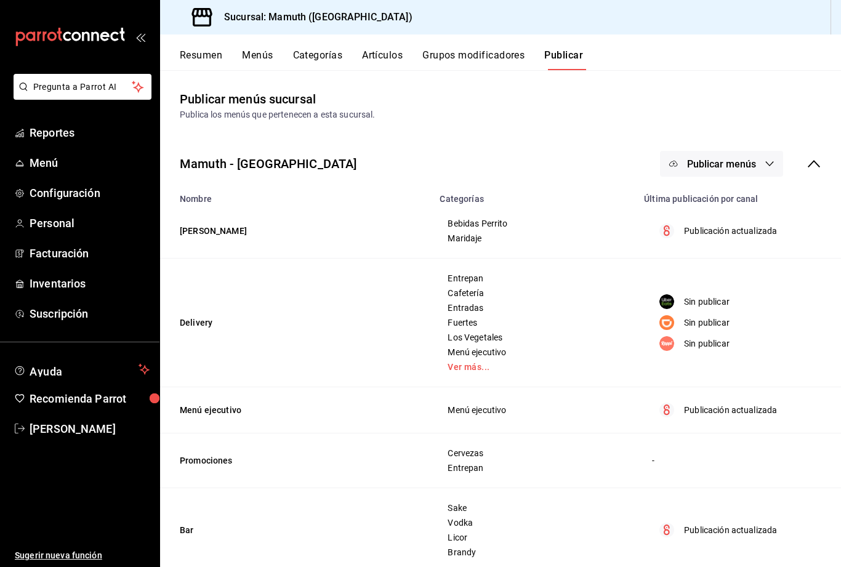
click at [752, 164] on span "Publicar menús" at bounding box center [721, 164] width 69 height 12
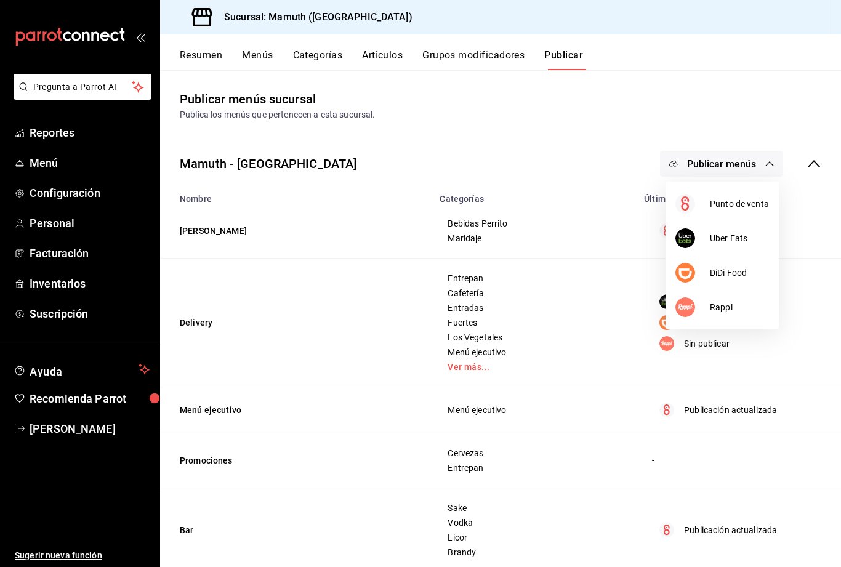
click at [749, 206] on span "Punto de venta" at bounding box center [738, 204] width 59 height 13
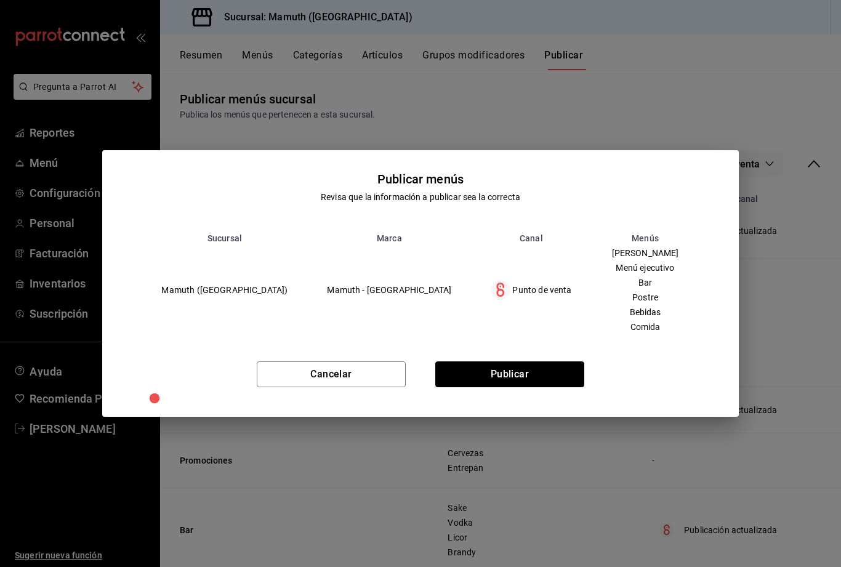
click at [543, 369] on button "Publicar" at bounding box center [509, 374] width 149 height 26
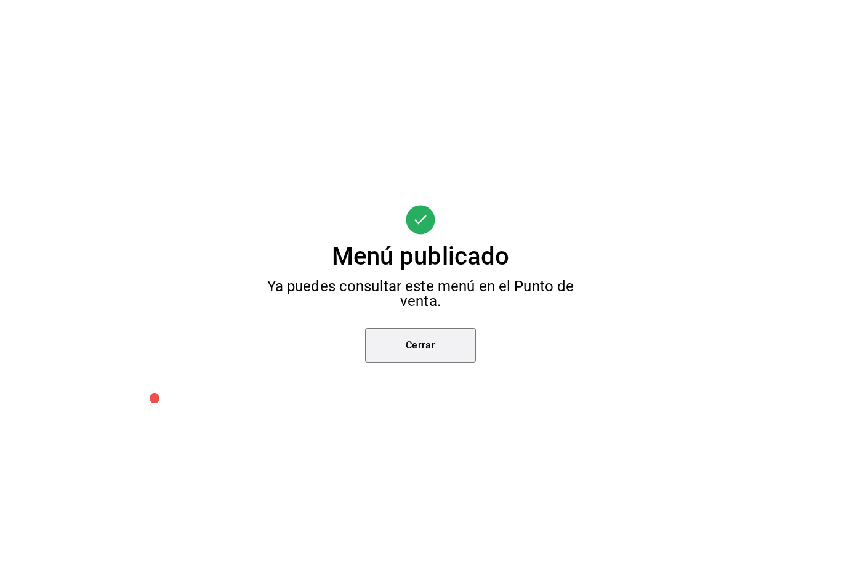
click at [447, 344] on button "Cerrar" at bounding box center [420, 345] width 111 height 34
